Goal: Check status

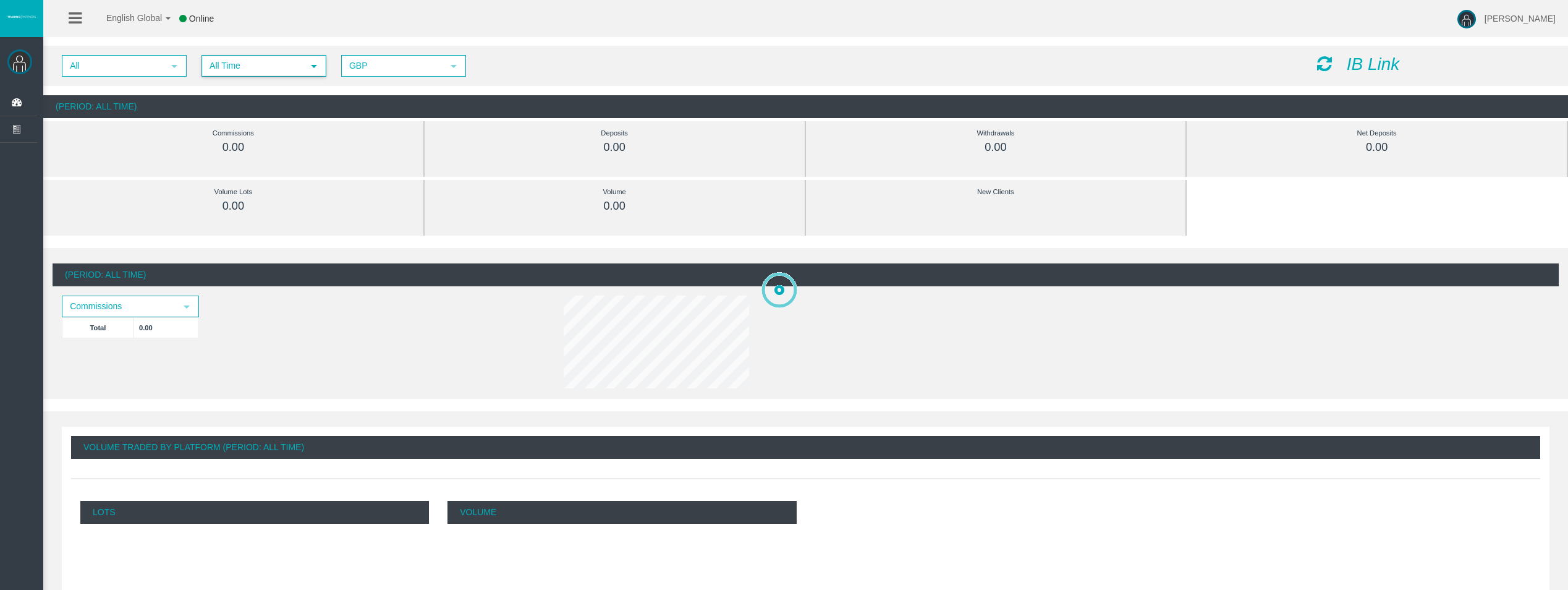
click at [284, 59] on span "All Time" at bounding box center [252, 65] width 100 height 20
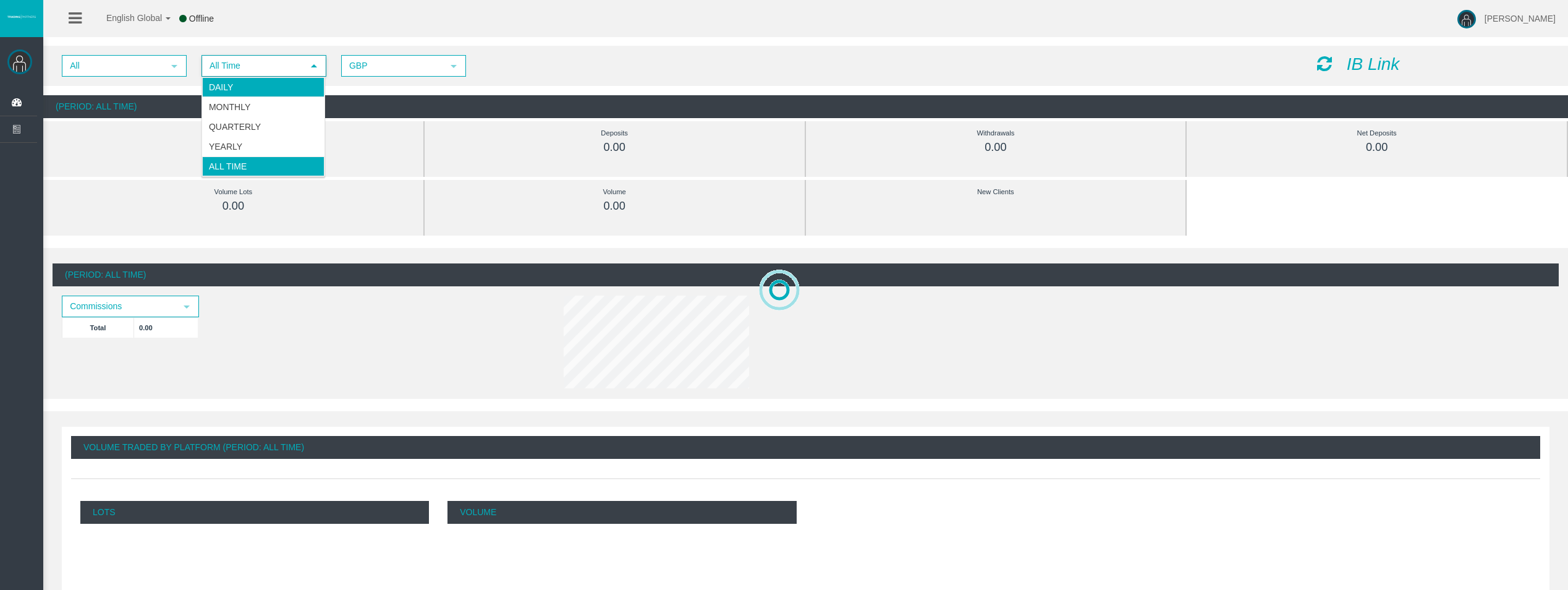
click at [264, 81] on li "Daily" at bounding box center [263, 87] width 122 height 20
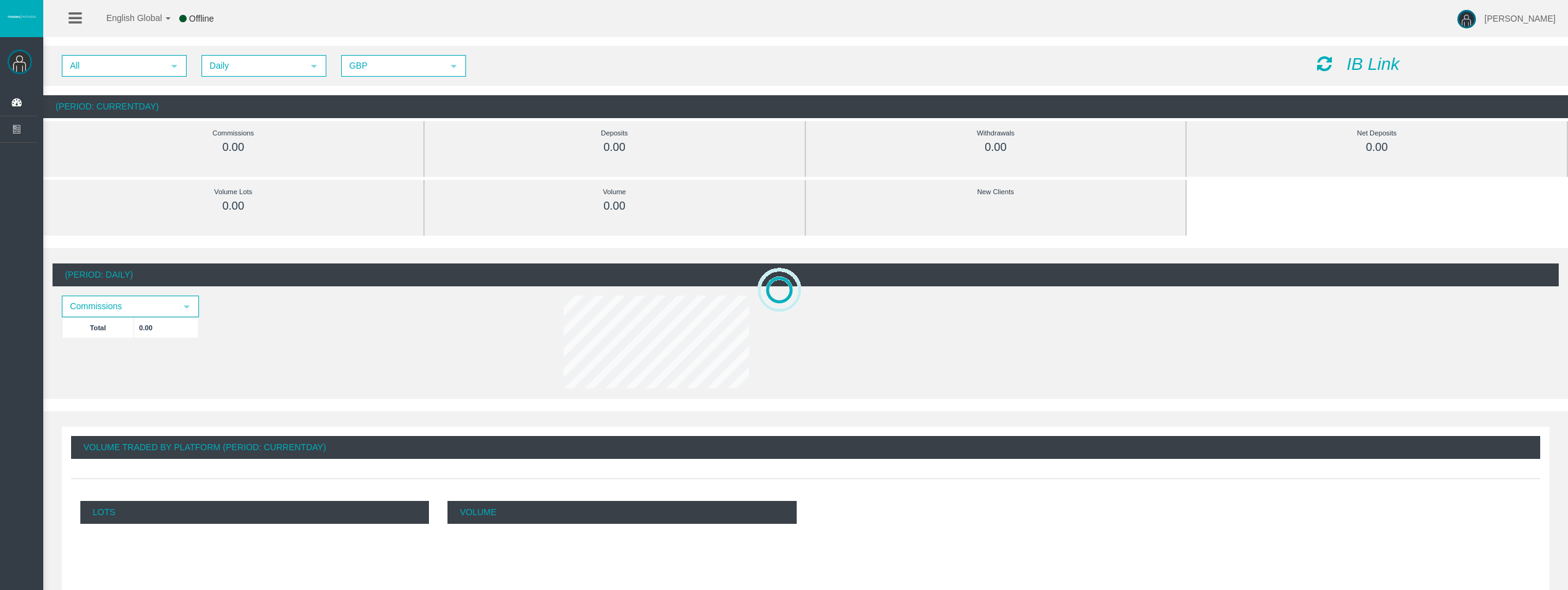
click at [1325, 70] on icon at bounding box center [1325, 64] width 15 height 18
click at [1324, 70] on icon at bounding box center [1325, 64] width 15 height 18
click at [1325, 70] on icon at bounding box center [1325, 64] width 15 height 18
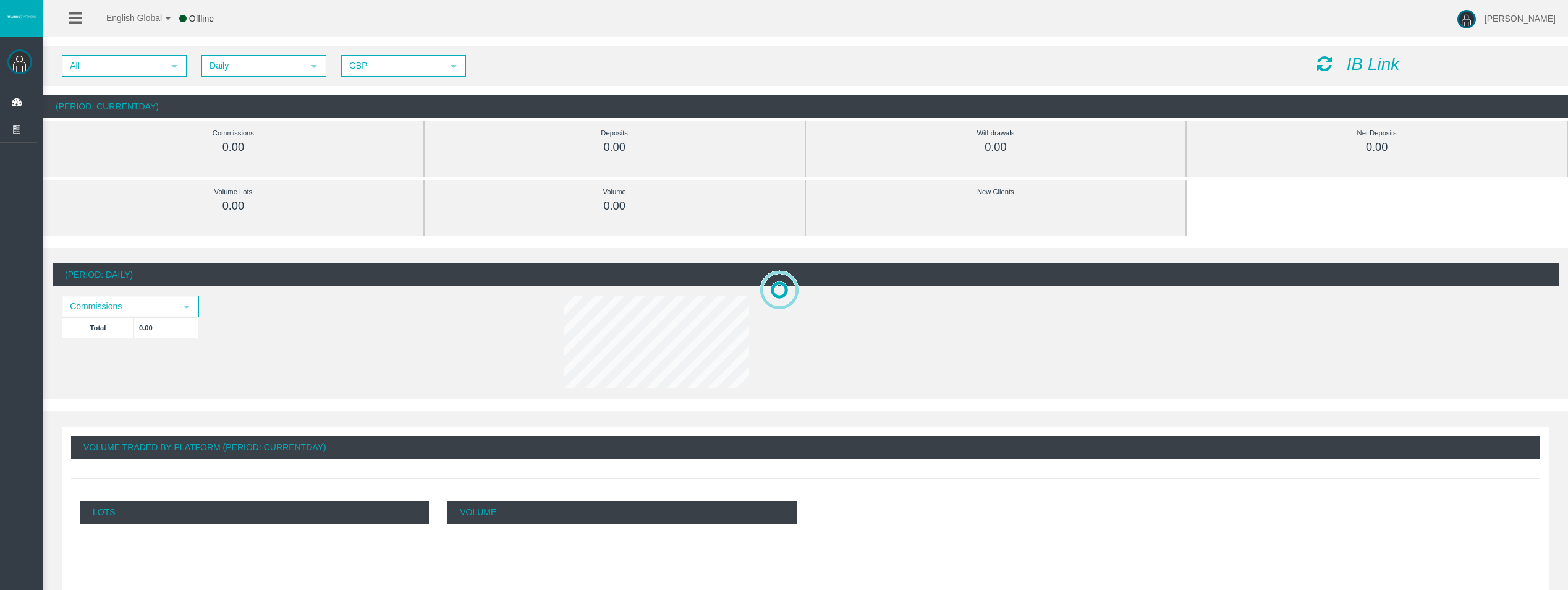
click at [1327, 60] on icon at bounding box center [1325, 64] width 15 height 18
click at [1334, 64] on div "IB Link" at bounding box center [1433, 65] width 251 height 20
click at [1328, 65] on icon at bounding box center [1325, 64] width 15 height 18
click at [1329, 66] on icon at bounding box center [1325, 64] width 15 height 18
